Goal: Information Seeking & Learning: Learn about a topic

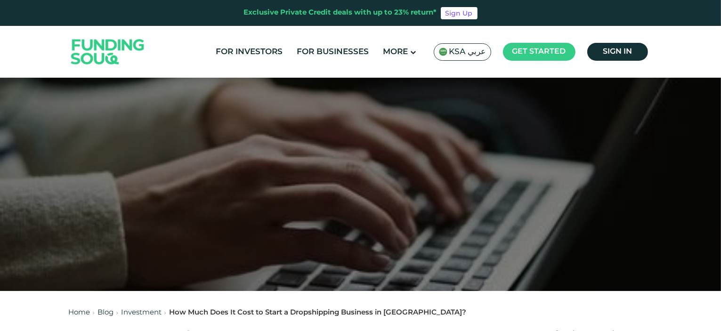
drag, startPoint x: 364, startPoint y: 128, endPoint x: 359, endPoint y: 118, distance: 10.8
click at [359, 118] on div at bounding box center [360, 184] width 721 height 213
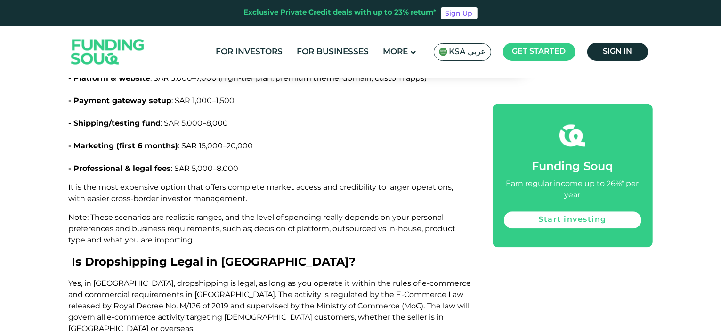
scroll to position [2496, 0]
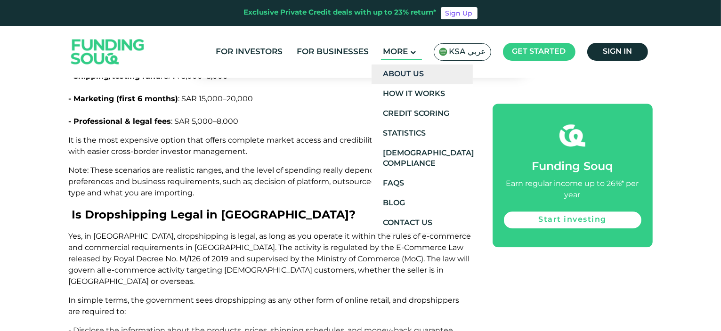
click at [413, 77] on link "About Us" at bounding box center [422, 75] width 101 height 20
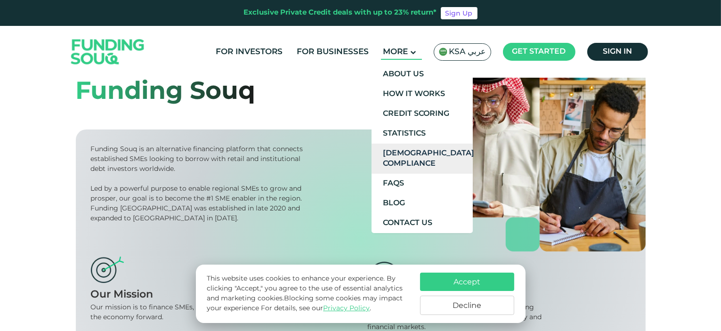
scroll to position [141, 0]
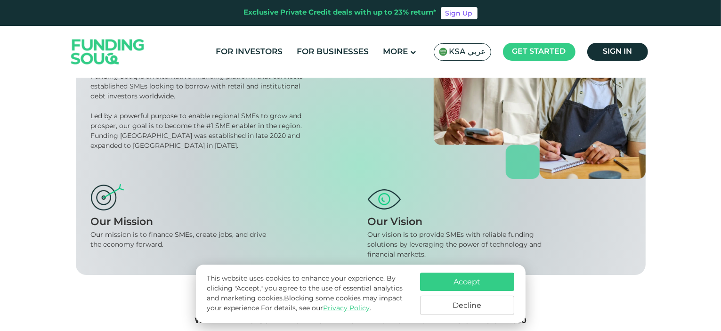
click at [460, 310] on button "Decline" at bounding box center [467, 305] width 94 height 19
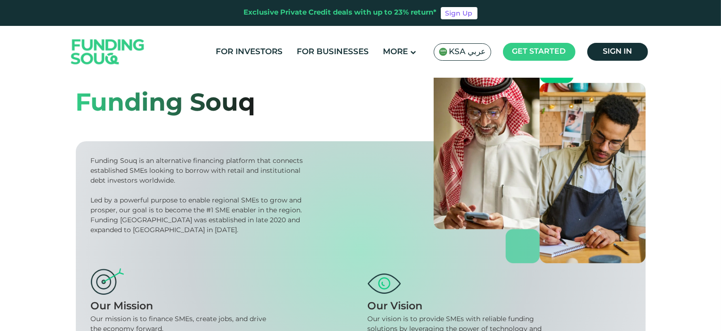
scroll to position [47, 0]
